Goal: Navigation & Orientation: Find specific page/section

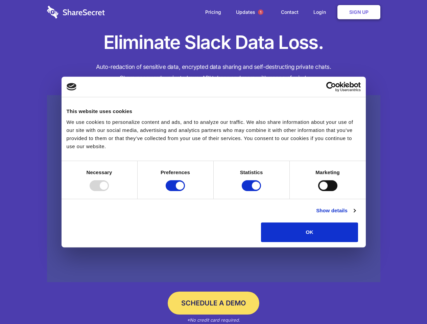
click at [109, 191] on div at bounding box center [98, 185] width 19 height 11
click at [185, 191] on input "Preferences" at bounding box center [174, 185] width 19 height 11
checkbox input "false"
click at [252, 191] on input "Statistics" at bounding box center [250, 185] width 19 height 11
checkbox input "false"
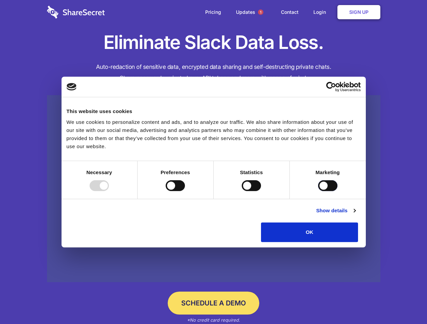
click at [318, 191] on input "Marketing" at bounding box center [327, 185] width 19 height 11
checkbox input "true"
click at [355, 215] on link "Show details" at bounding box center [335, 211] width 39 height 8
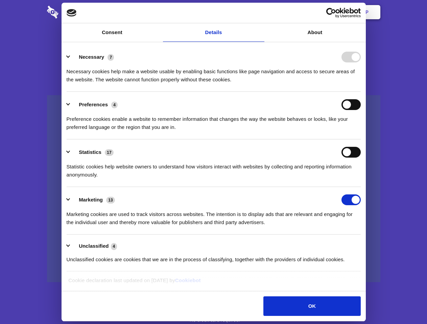
click at [360, 84] on div "Necessary 7 Necessary cookies help make a website usable by enabling basic func…" at bounding box center [214, 68] width 294 height 32
click at [260, 12] on span "1" at bounding box center [260, 11] width 5 height 5
